Goal: Share content

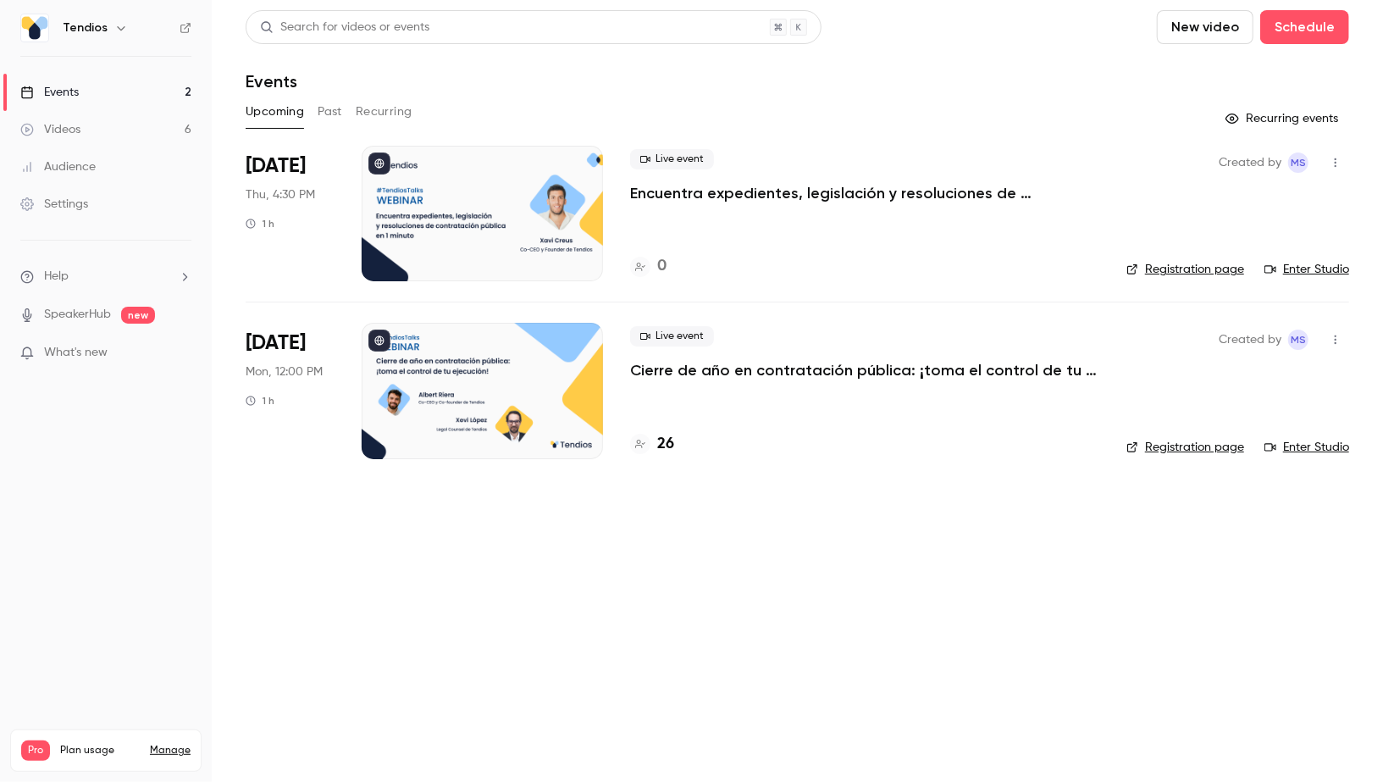
click at [118, 130] on link "Videos 6" at bounding box center [106, 129] width 212 height 37
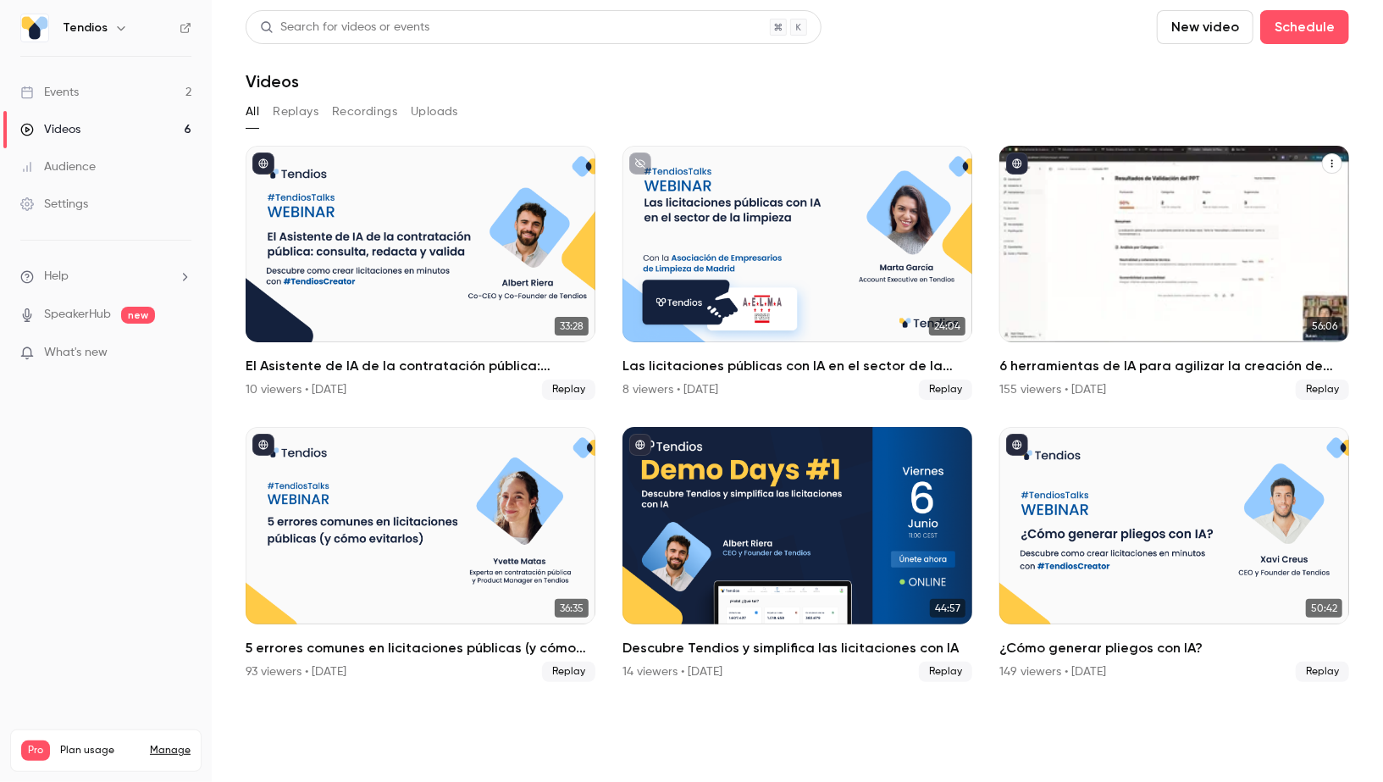
click at [1333, 163] on icon "6 herramientas de IA para agilizar la creación de expedientes" at bounding box center [1332, 163] width 10 height 10
click at [1263, 197] on div "Share" at bounding box center [1264, 203] width 132 height 17
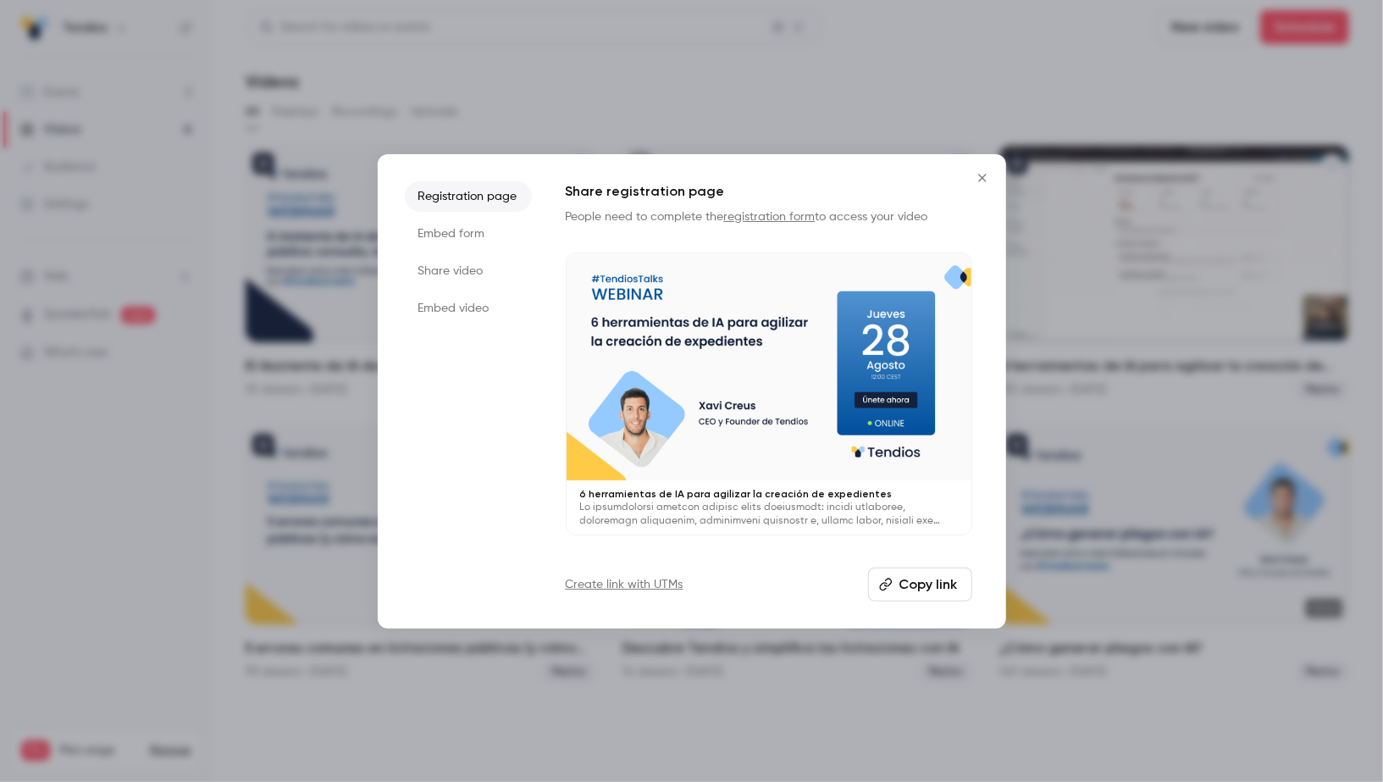
click at [913, 595] on button "Copy link" at bounding box center [920, 584] width 104 height 34
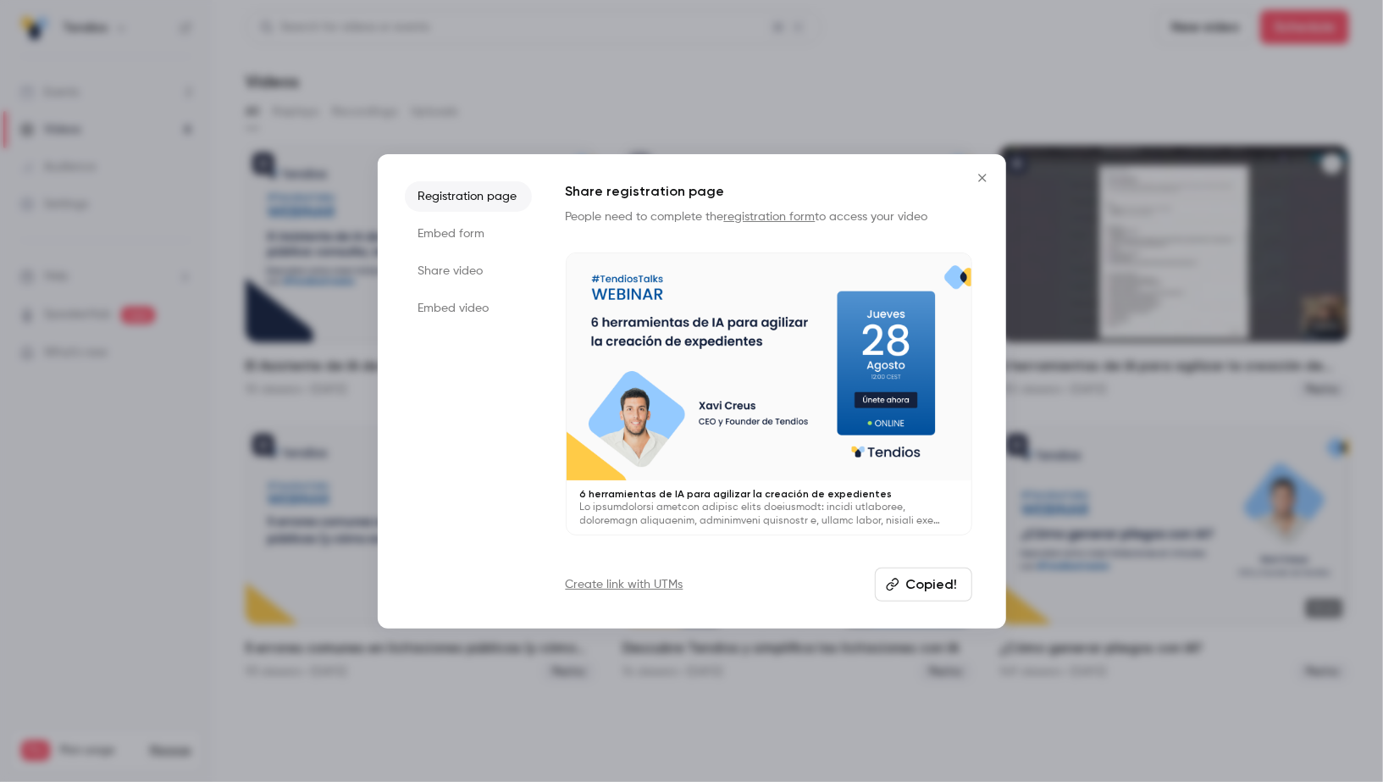
click at [979, 171] on icon "Close" at bounding box center [982, 178] width 20 height 14
